Goal: Task Accomplishment & Management: Manage account settings

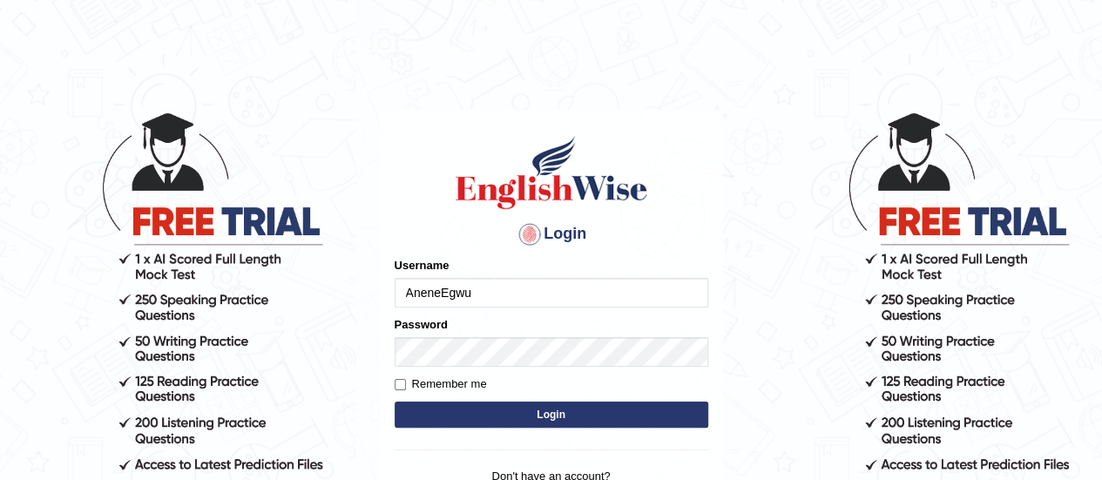
type input "AneneEgwu"
click at [477, 321] on div "Password" at bounding box center [552, 341] width 314 height 51
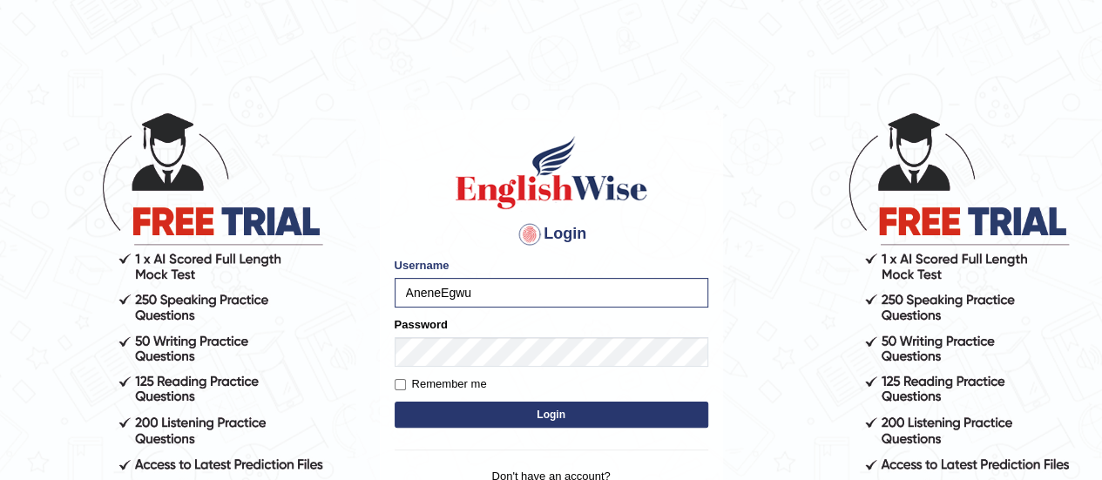
click at [519, 327] on div "Password" at bounding box center [552, 341] width 314 height 51
click at [402, 384] on input "Remember me" at bounding box center [400, 384] width 11 height 11
checkbox input "true"
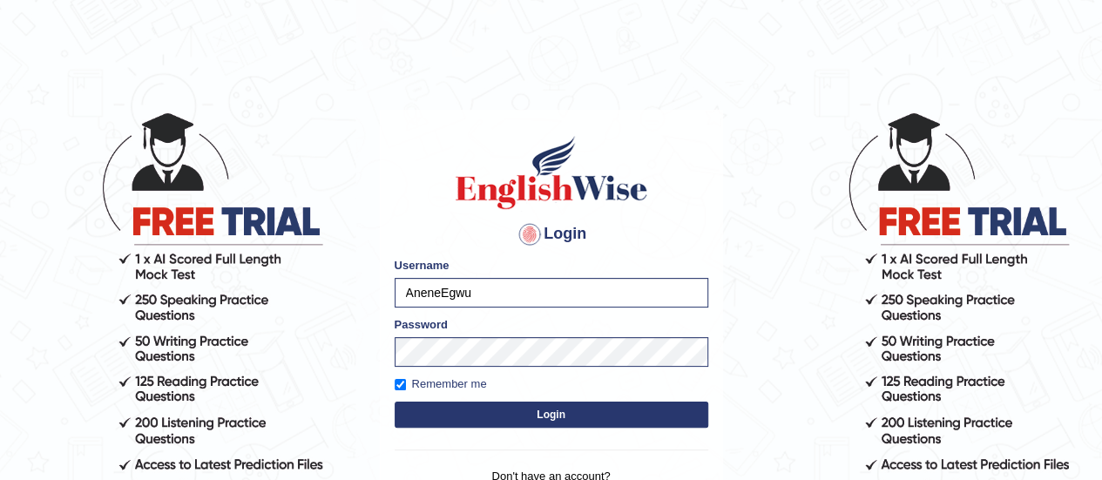
click at [499, 417] on button "Login" at bounding box center [552, 415] width 314 height 26
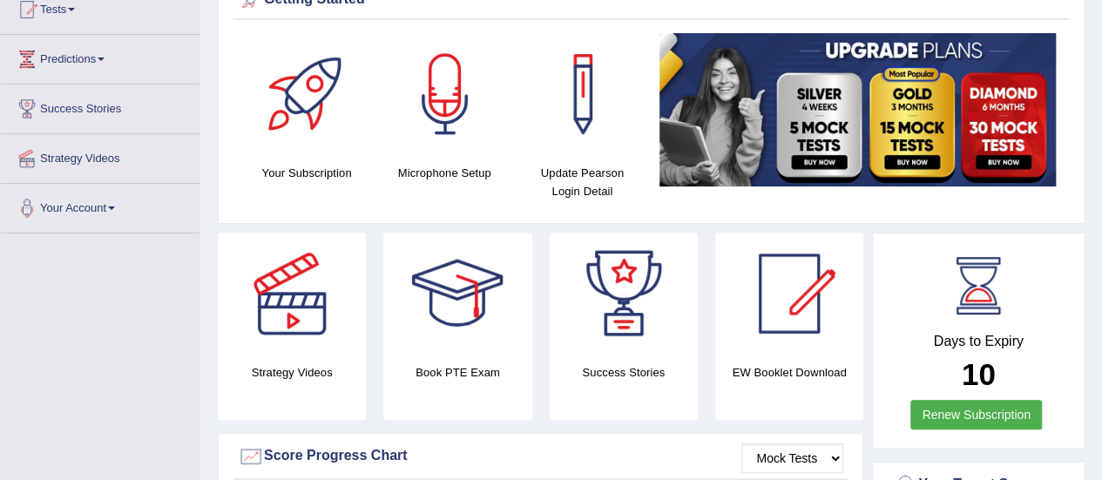
scroll to position [209, 0]
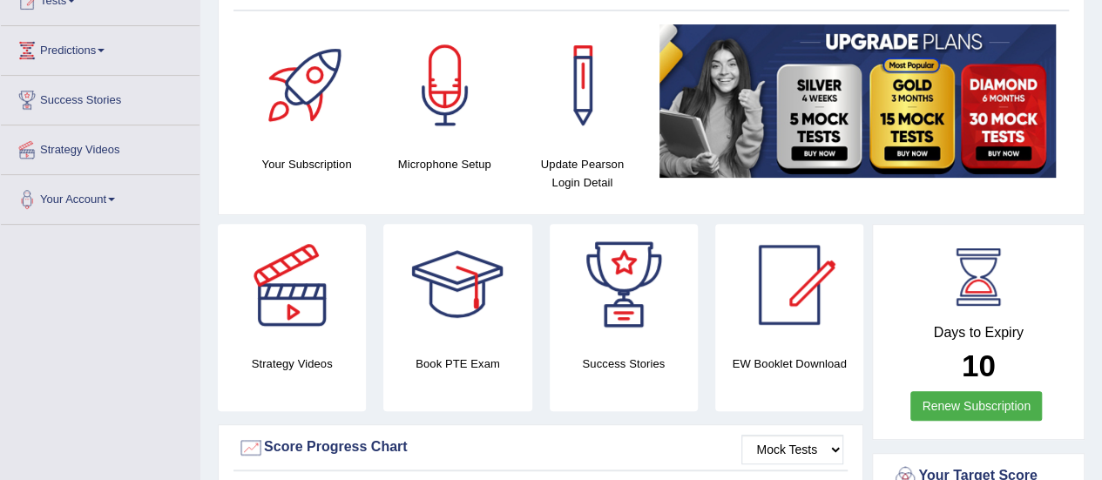
click at [675, 208] on div "Getting Started Your Subscription Microphone Setup Update [PERSON_NAME] Login D…" at bounding box center [651, 91] width 867 height 247
